Goal: Task Accomplishment & Management: Use online tool/utility

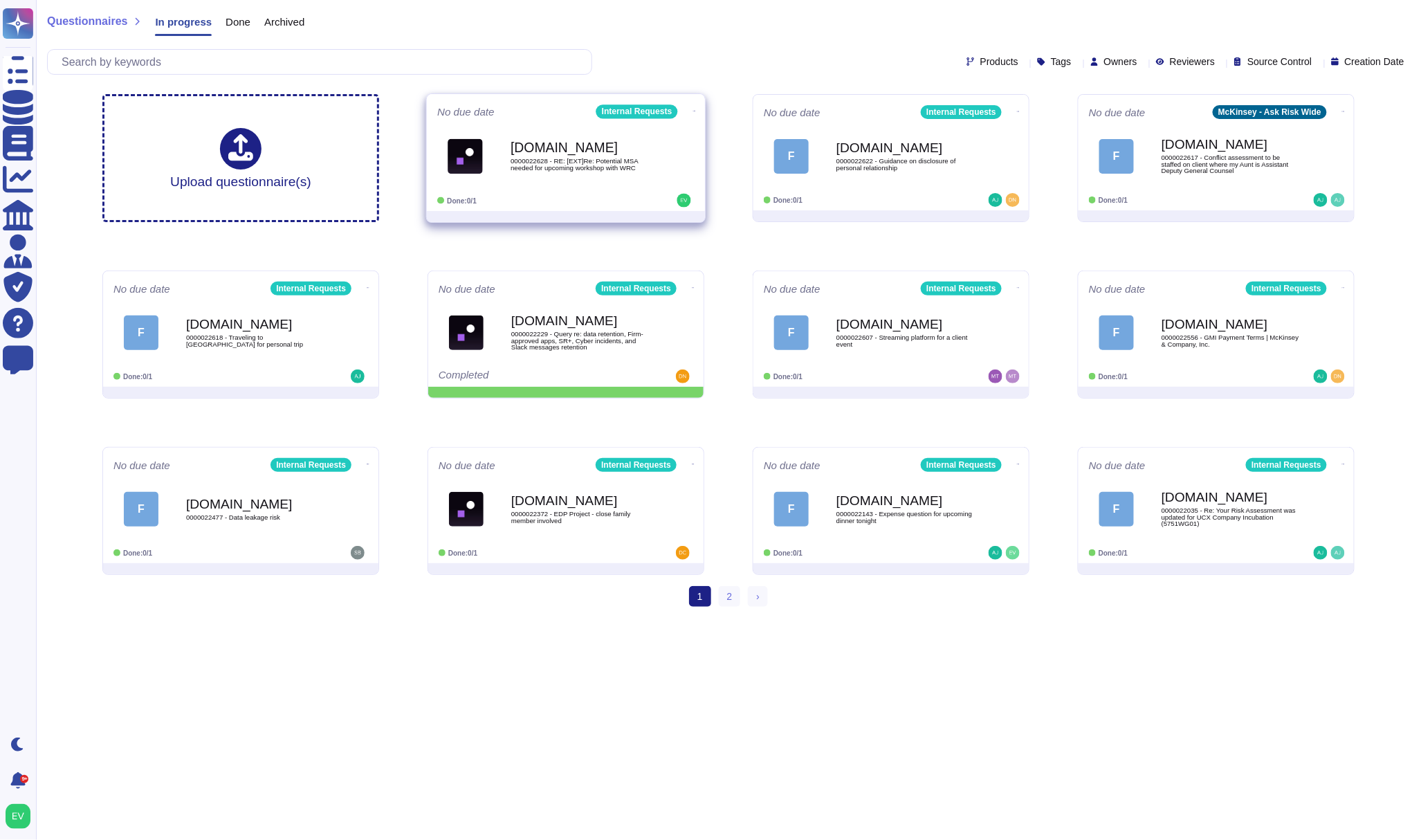
click at [610, 188] on div "[DOMAIN_NAME] 0000022628 - RE: [EXT]Re: Potential MSA needed for upcoming works…" at bounding box center [566, 156] width 258 height 70
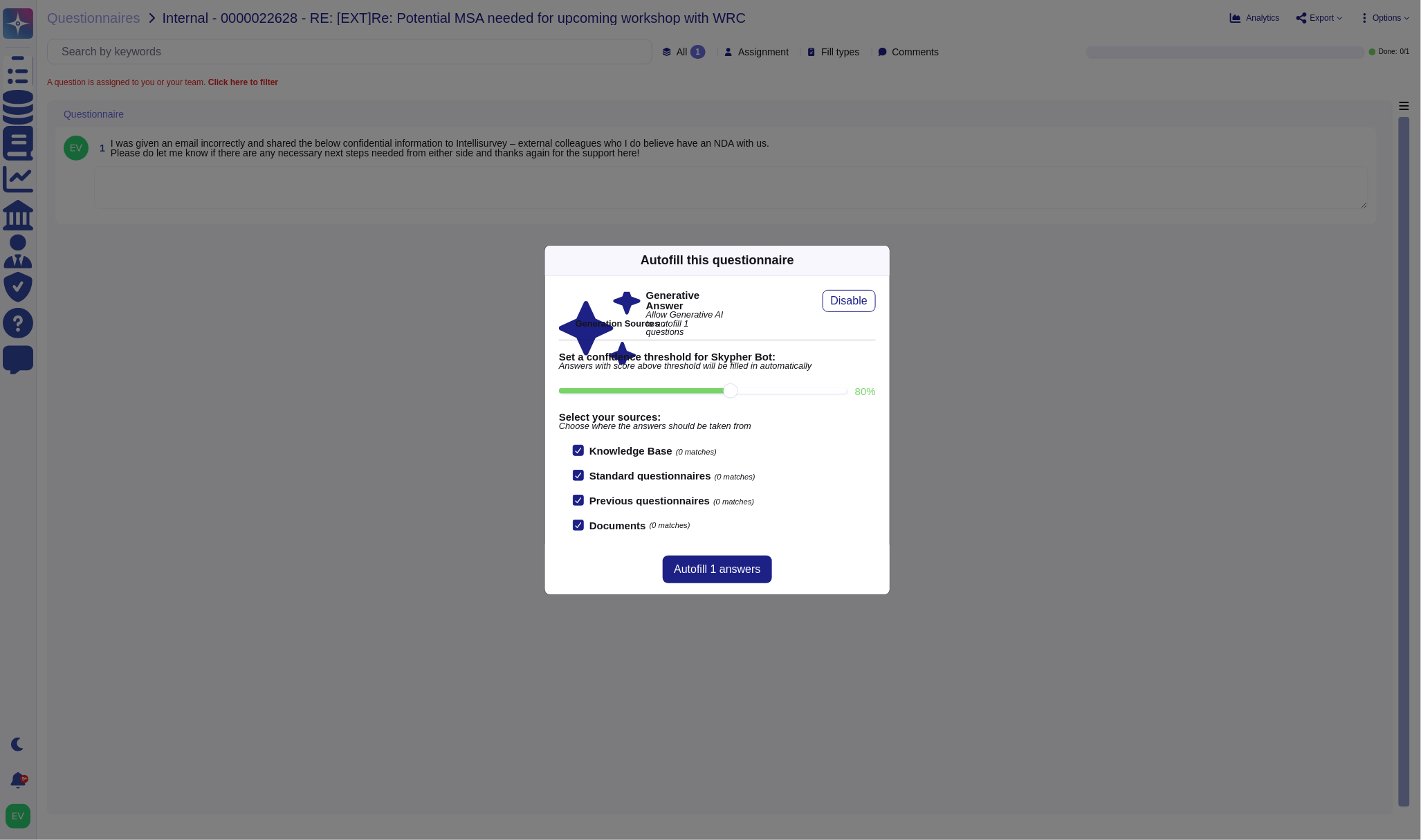
click at [875, 251] on div "Autofill this questionnaire" at bounding box center [717, 260] width 345 height 30
click at [881, 260] on icon at bounding box center [881, 260] width 0 height 0
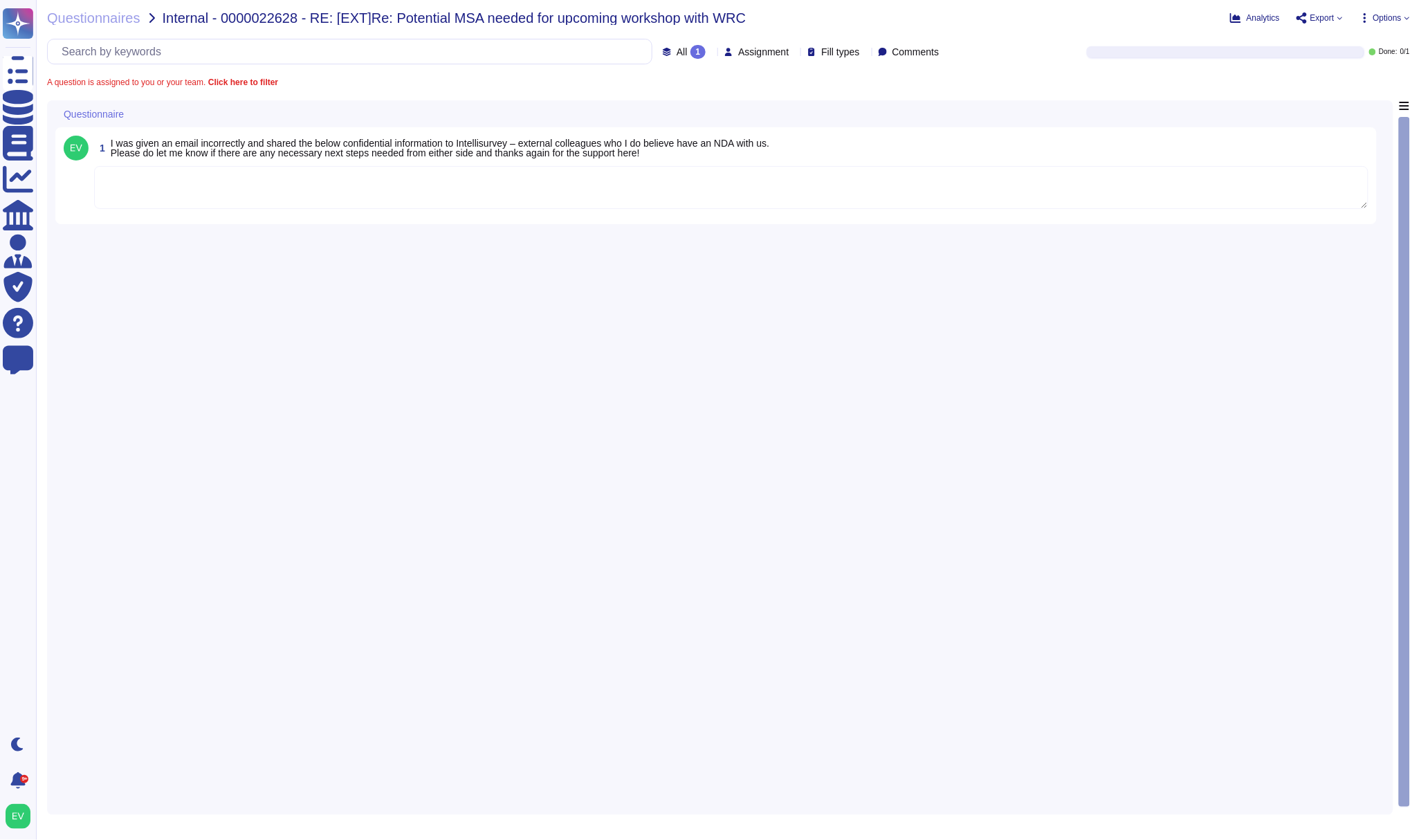
click at [206, 194] on textarea "To enrich screen reader interactions, please activate Accessibility in Grammarl…" at bounding box center [731, 187] width 1275 height 43
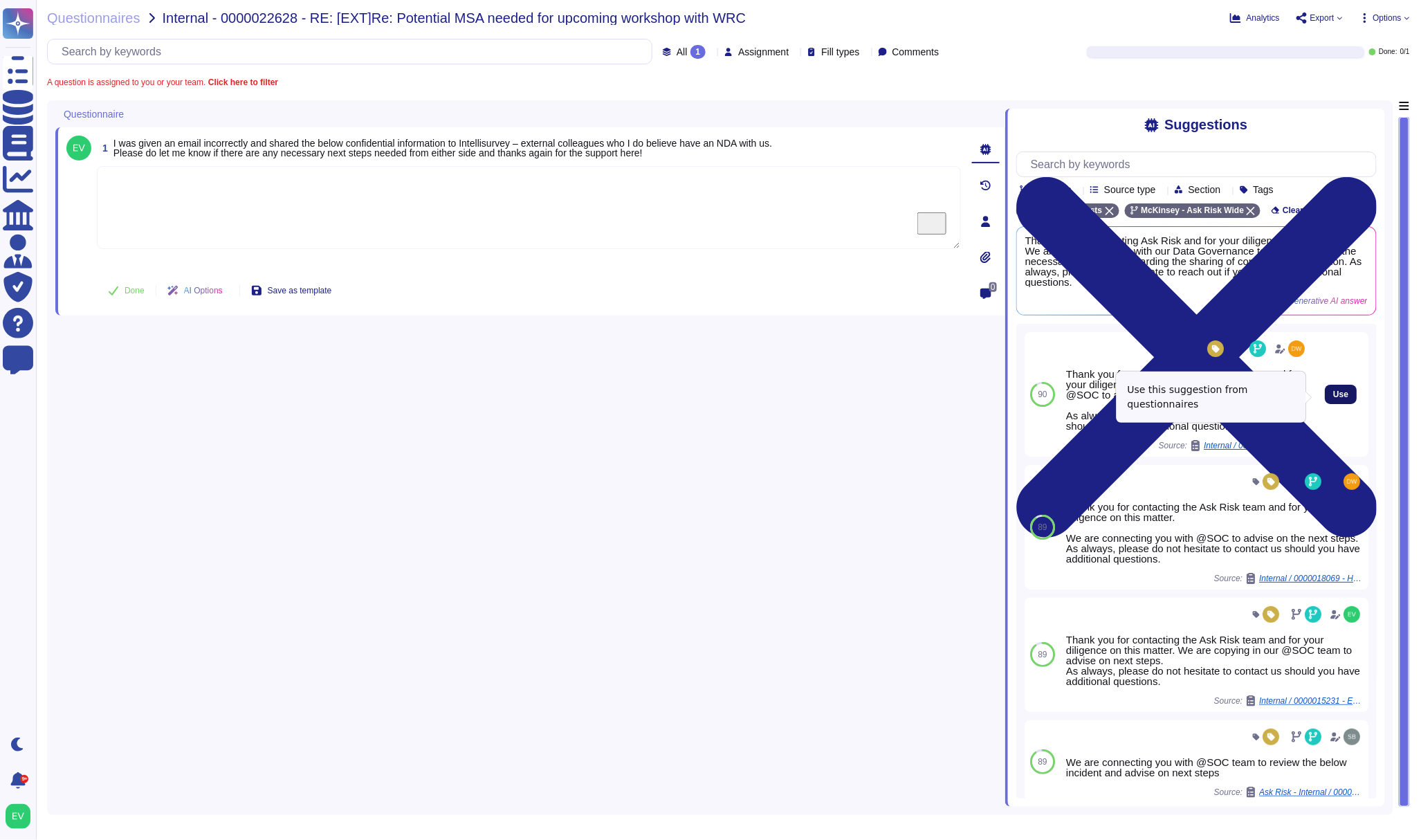
click at [1334, 395] on span "Use" at bounding box center [1342, 394] width 16 height 9
type textarea "Thank you for contacting the Ask Risk team and for your diligence on this matte…"
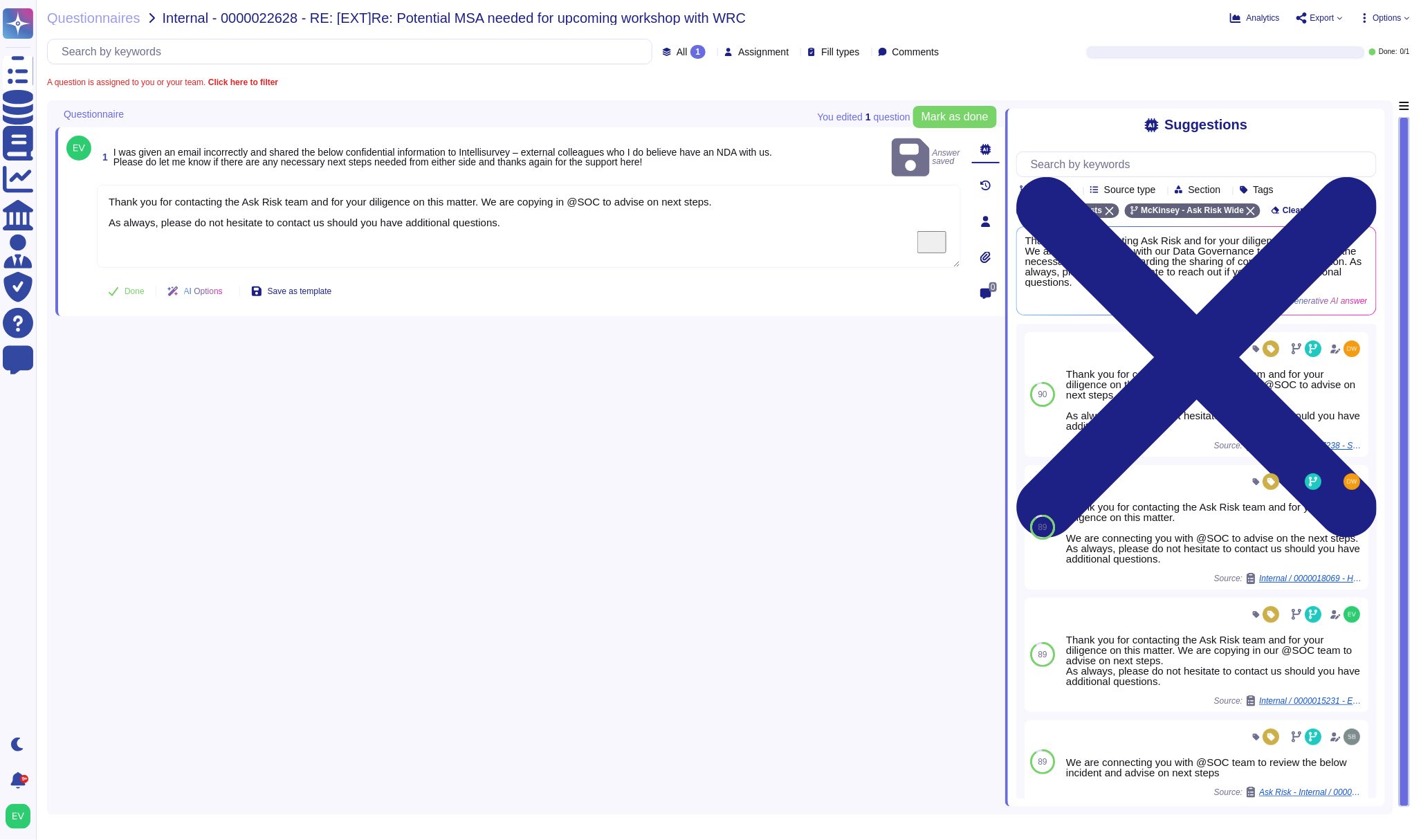
drag, startPoint x: 515, startPoint y: 212, endPoint x: 106, endPoint y: 162, distance: 412.0
click at [106, 162] on div "1 I was given an email incorrectly and shared the below confidential informatio…" at bounding box center [513, 221] width 895 height 172
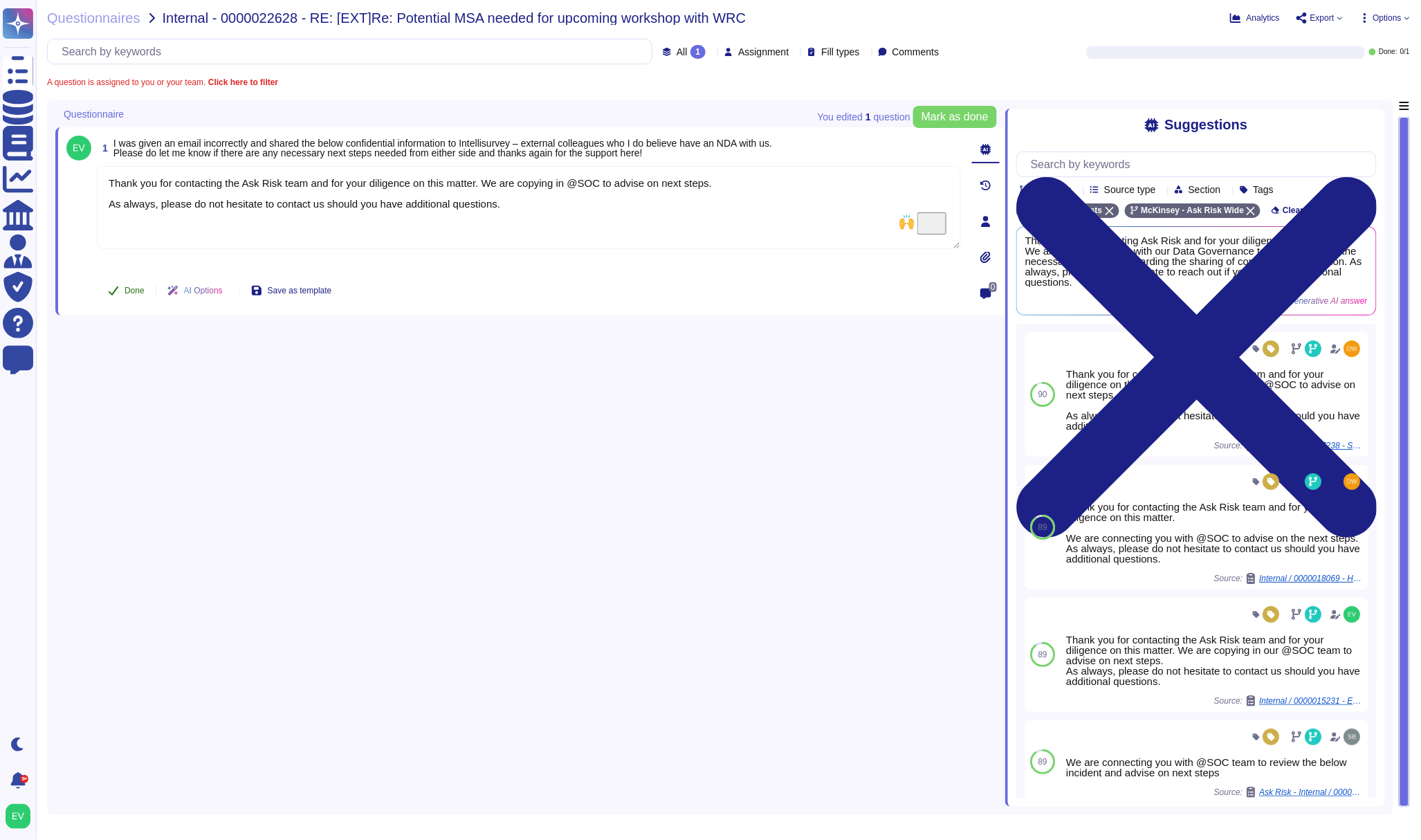
click at [140, 289] on span "Done" at bounding box center [135, 290] width 20 height 9
